Goal: Navigation & Orientation: Find specific page/section

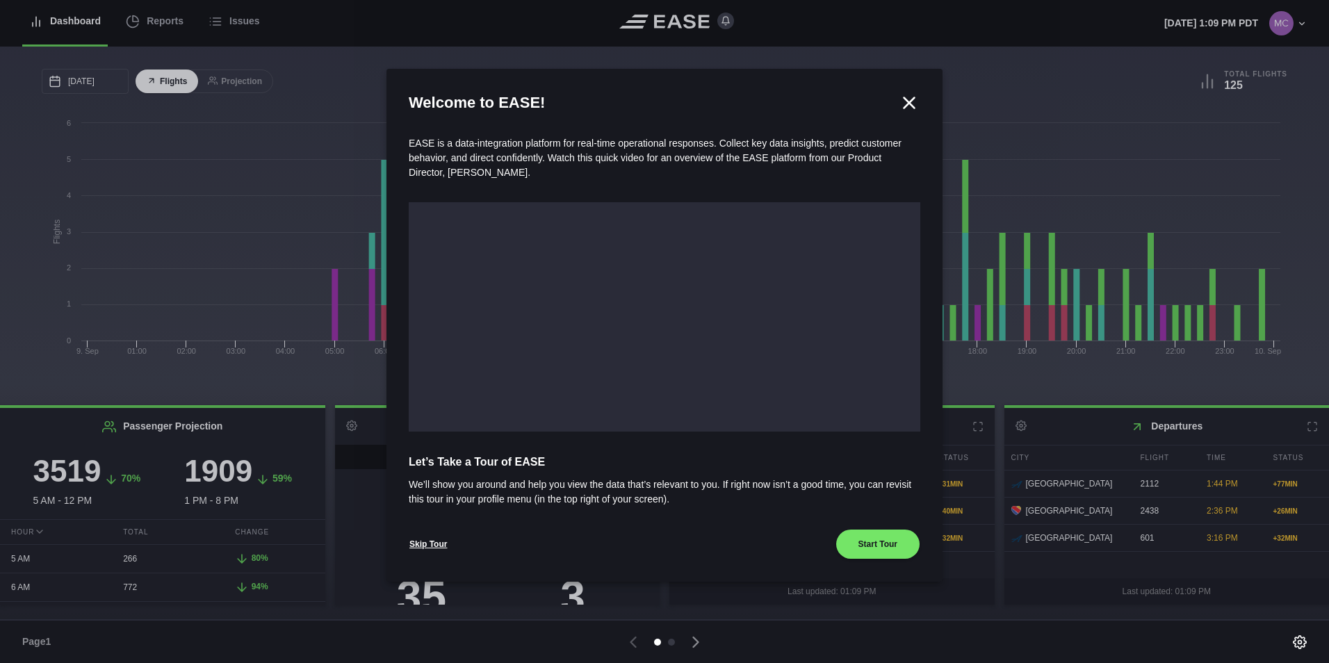
click at [911, 105] on icon at bounding box center [909, 102] width 10 height 10
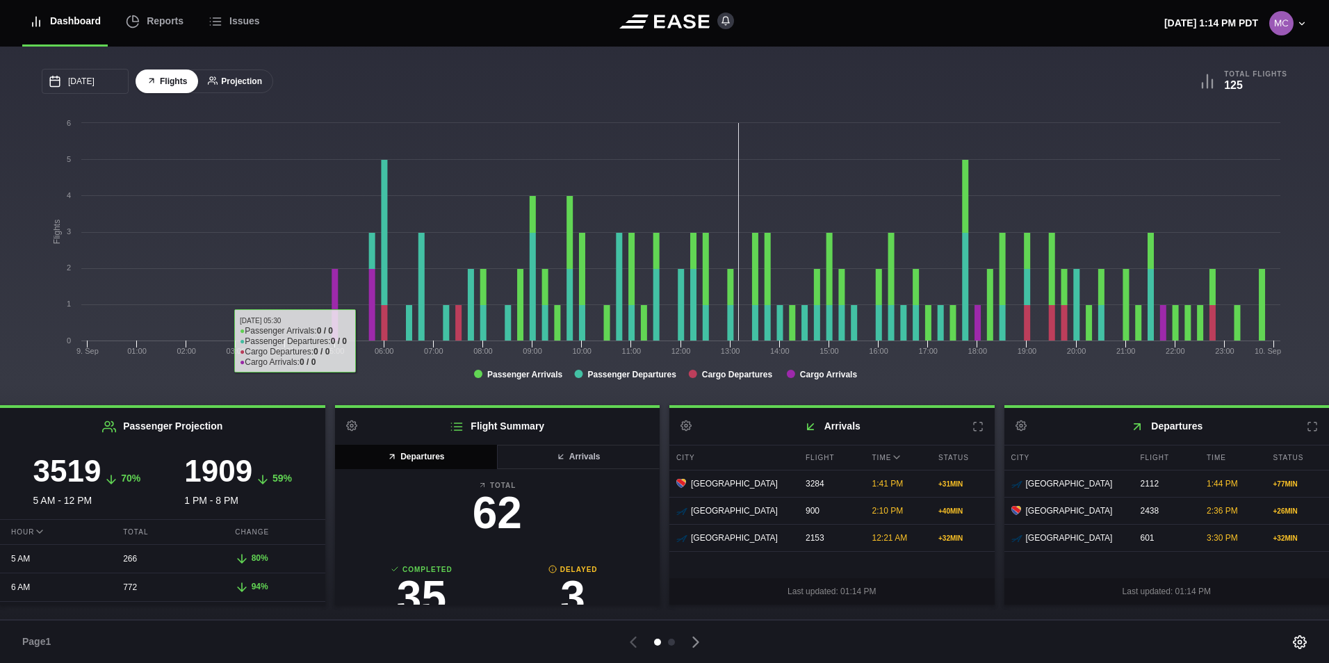
click at [243, 79] on button "Projection" at bounding box center [235, 81] width 76 height 24
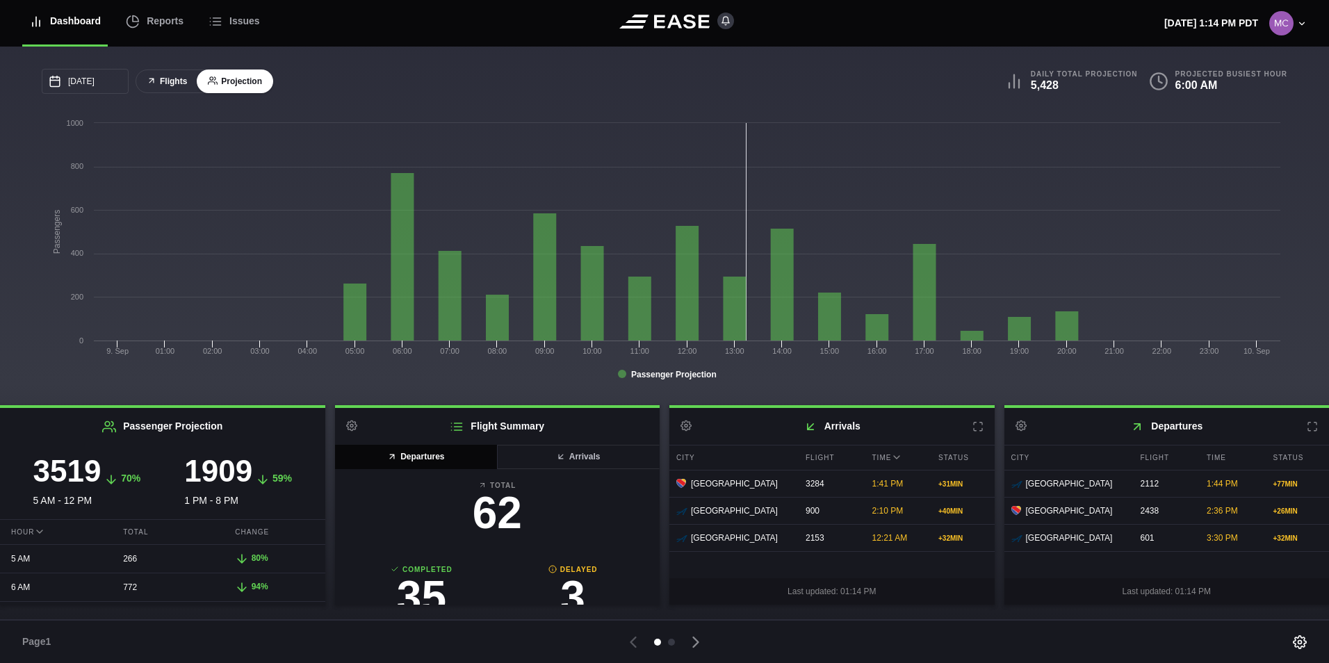
click at [163, 81] on button "Flights" at bounding box center [167, 81] width 63 height 24
